Goal: Task Accomplishment & Management: Manage account settings

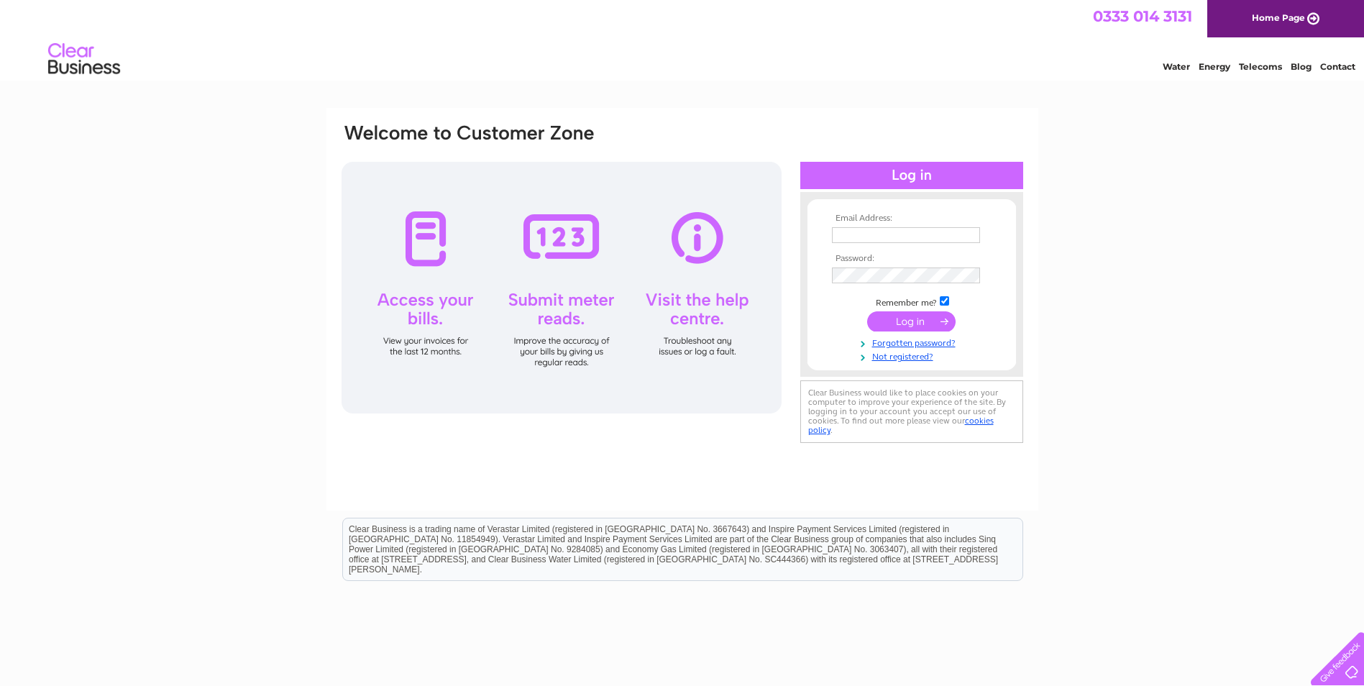
click at [857, 232] on input "text" at bounding box center [906, 235] width 148 height 16
type input "[EMAIL_ADDRESS][DOMAIN_NAME]"
click at [913, 323] on input "submit" at bounding box center [911, 323] width 88 height 20
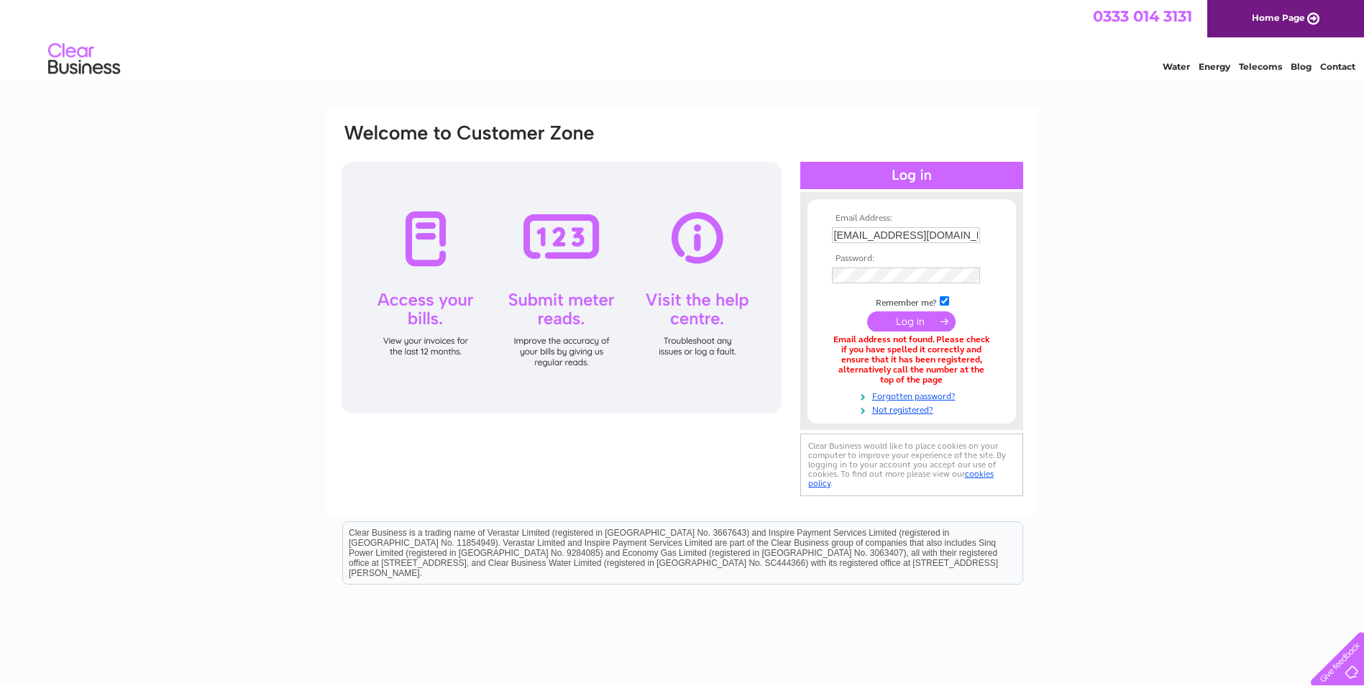
click at [972, 234] on input "georgehoggtrust@gmail.com" at bounding box center [906, 235] width 148 height 16
drag, startPoint x: 976, startPoint y: 234, endPoint x: 787, endPoint y: 235, distance: 189.2
click at [787, 235] on div "Email Address: georgehoggtrust@gmail.com Password:" at bounding box center [682, 311] width 685 height 379
click at [847, 232] on input "text" at bounding box center [907, 235] width 150 height 17
type input "[EMAIL_ADDRESS][DOMAIN_NAME]"
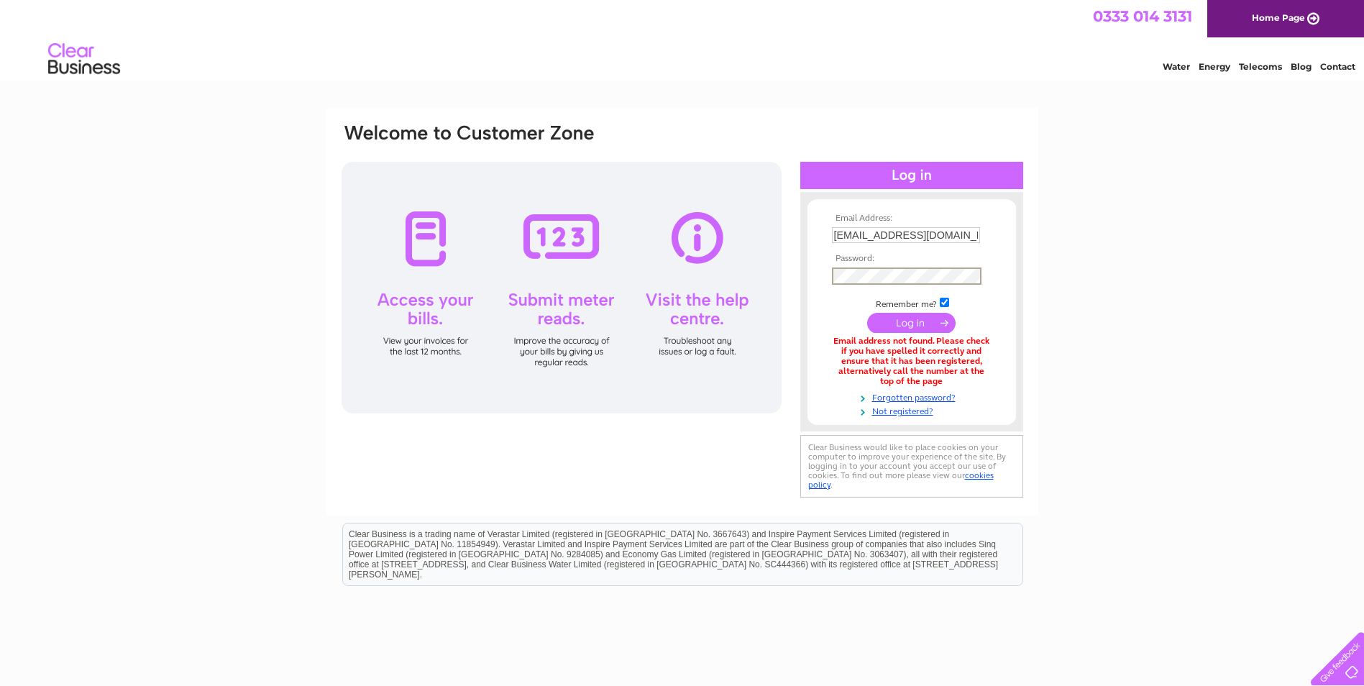
click at [867, 313] on input "submit" at bounding box center [911, 323] width 88 height 20
